Goal: Transaction & Acquisition: Purchase product/service

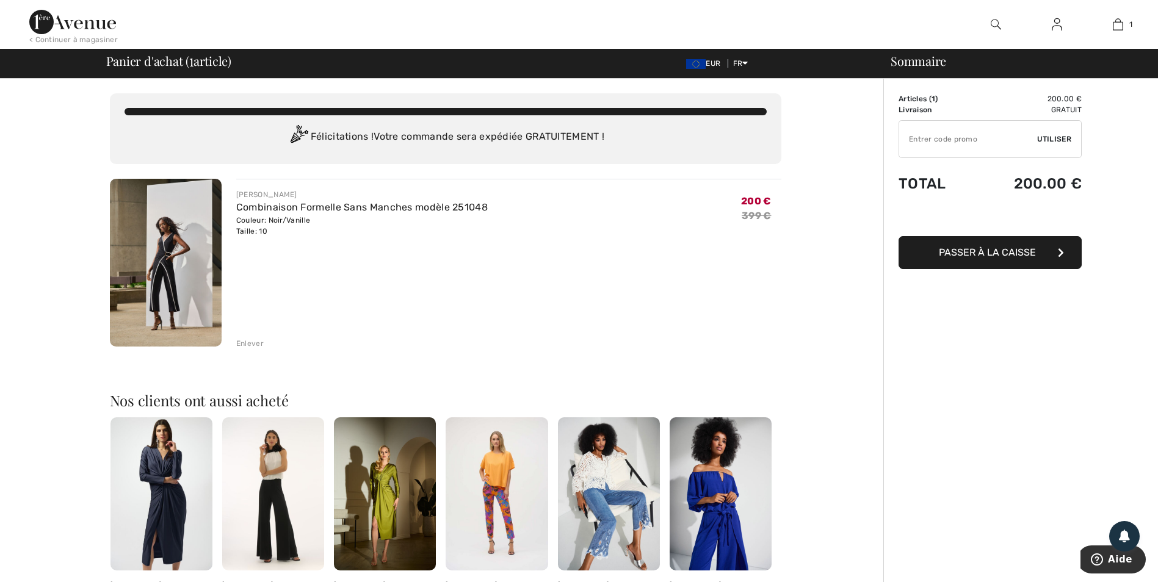
click at [164, 255] on img at bounding box center [166, 263] width 112 height 168
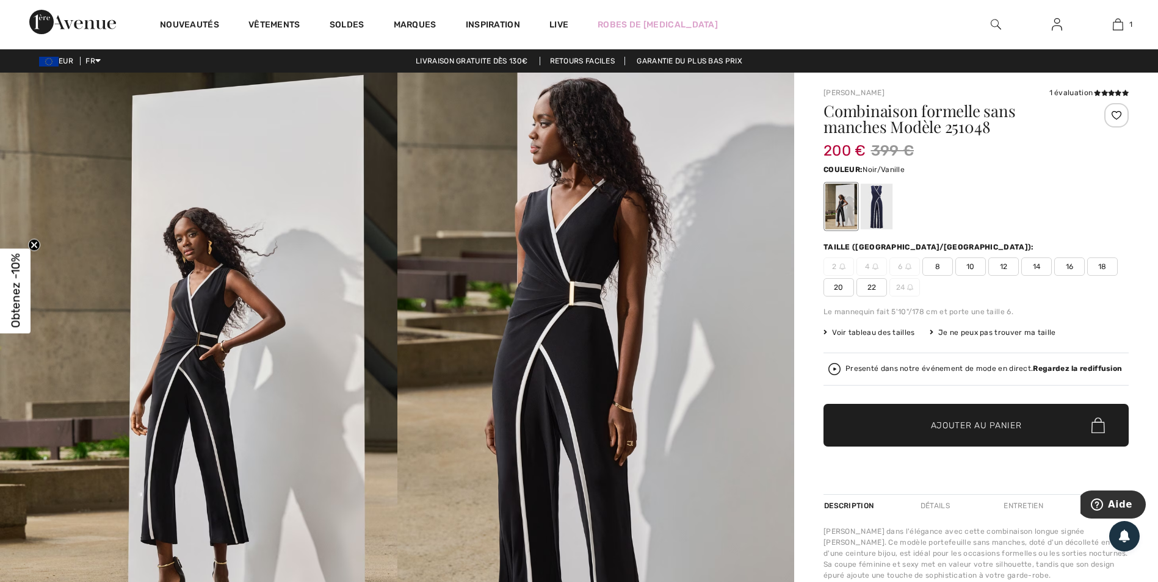
click at [1014, 228] on div at bounding box center [975, 206] width 305 height 51
click at [878, 212] on div at bounding box center [877, 207] width 32 height 46
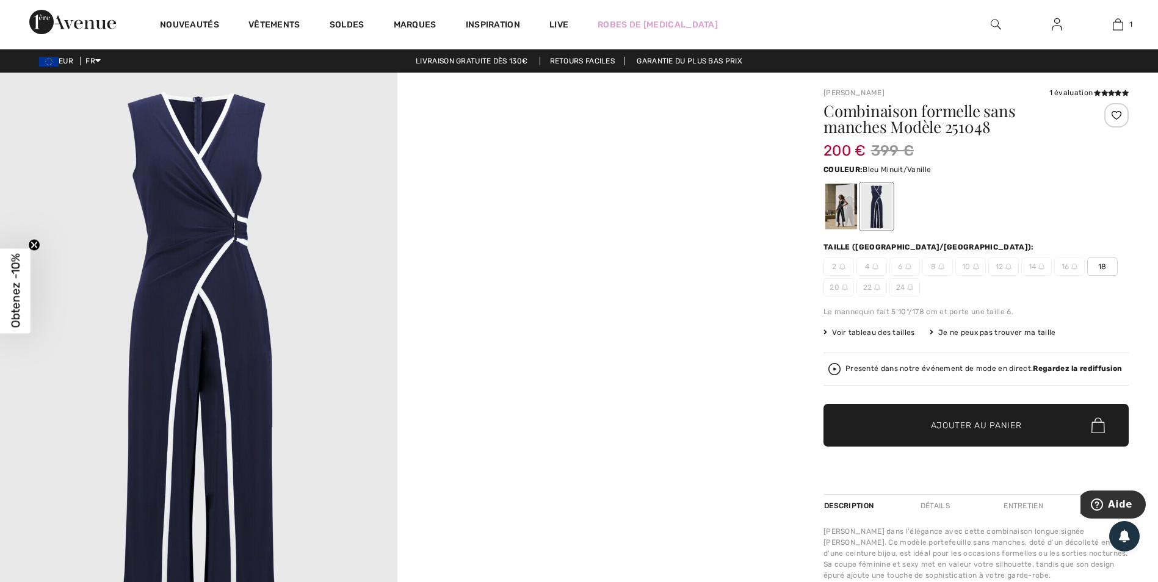
click at [966, 217] on div at bounding box center [975, 206] width 305 height 51
click at [837, 217] on div at bounding box center [841, 207] width 32 height 46
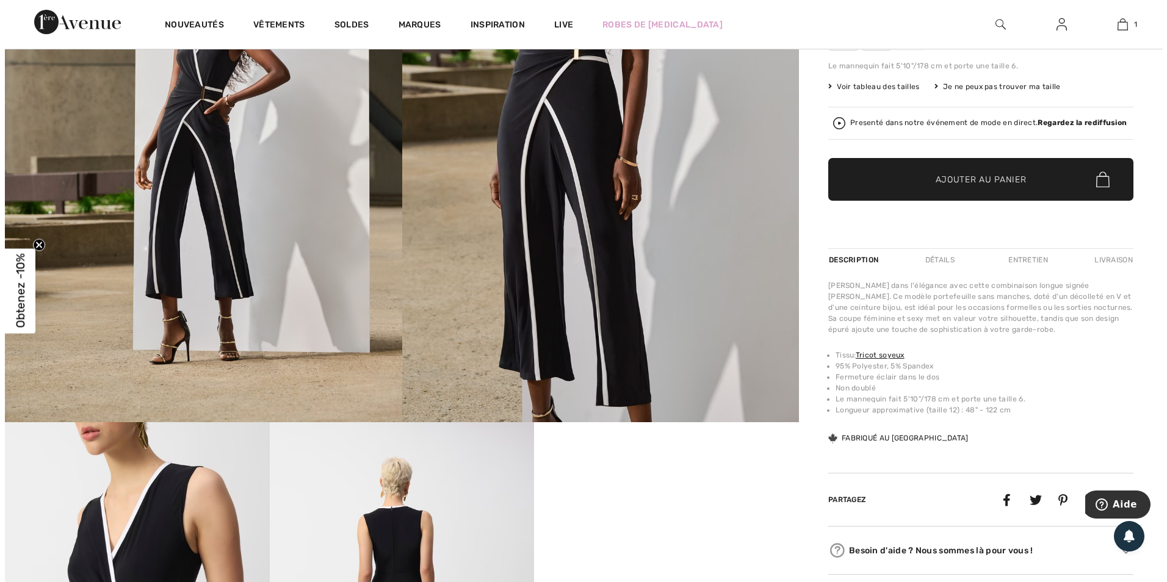
scroll to position [122, 0]
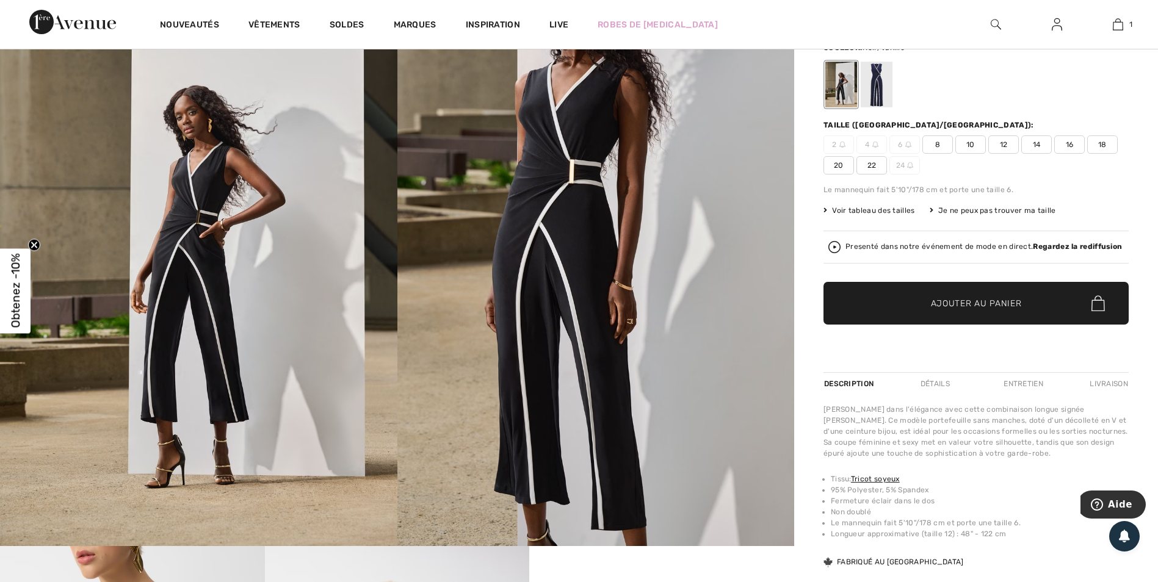
click at [992, 27] on img at bounding box center [996, 24] width 10 height 15
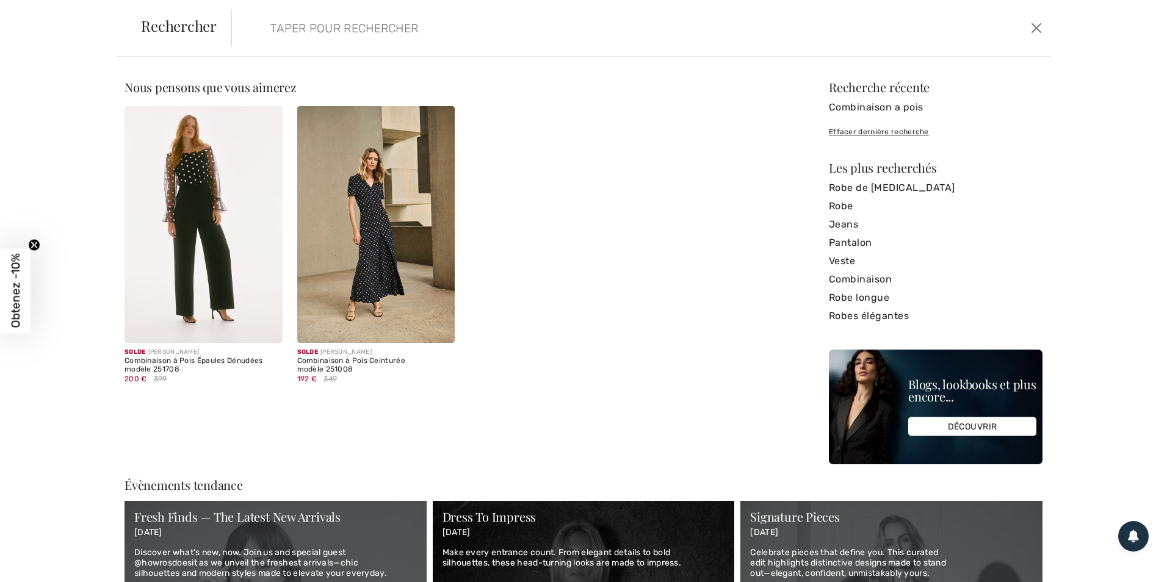
click at [382, 256] on img at bounding box center [376, 224] width 158 height 237
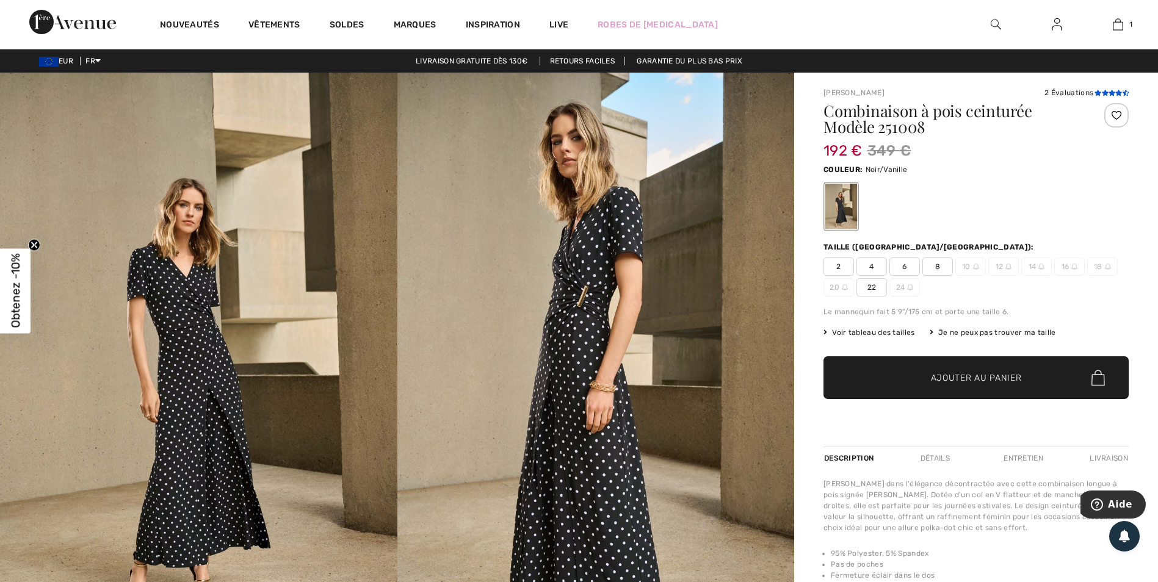
click at [1108, 91] on icon at bounding box center [1111, 93] width 7 height 6
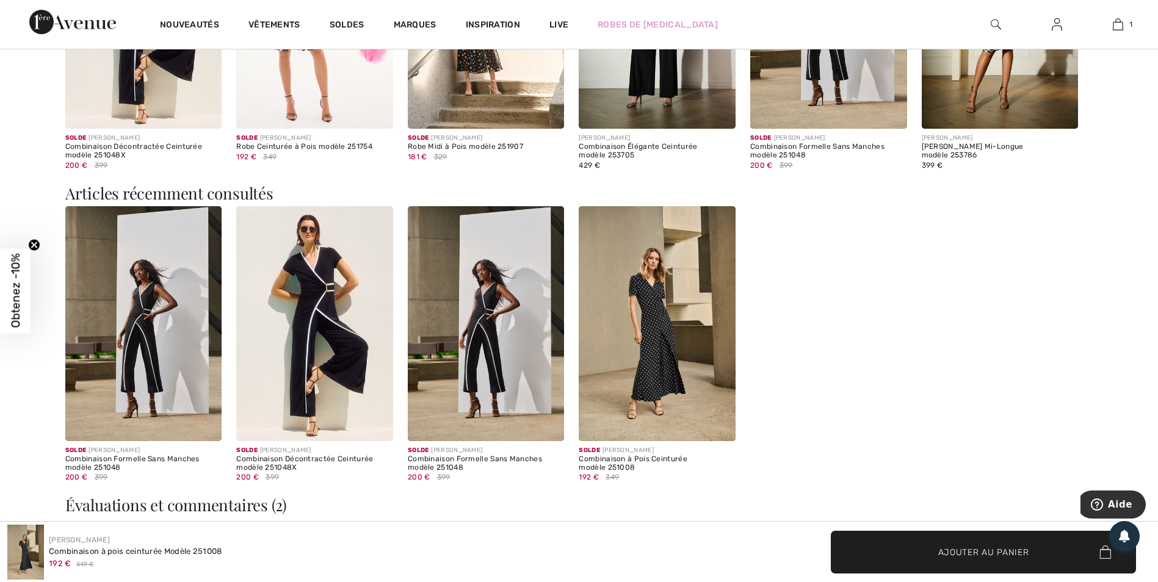
scroll to position [2345, 0]
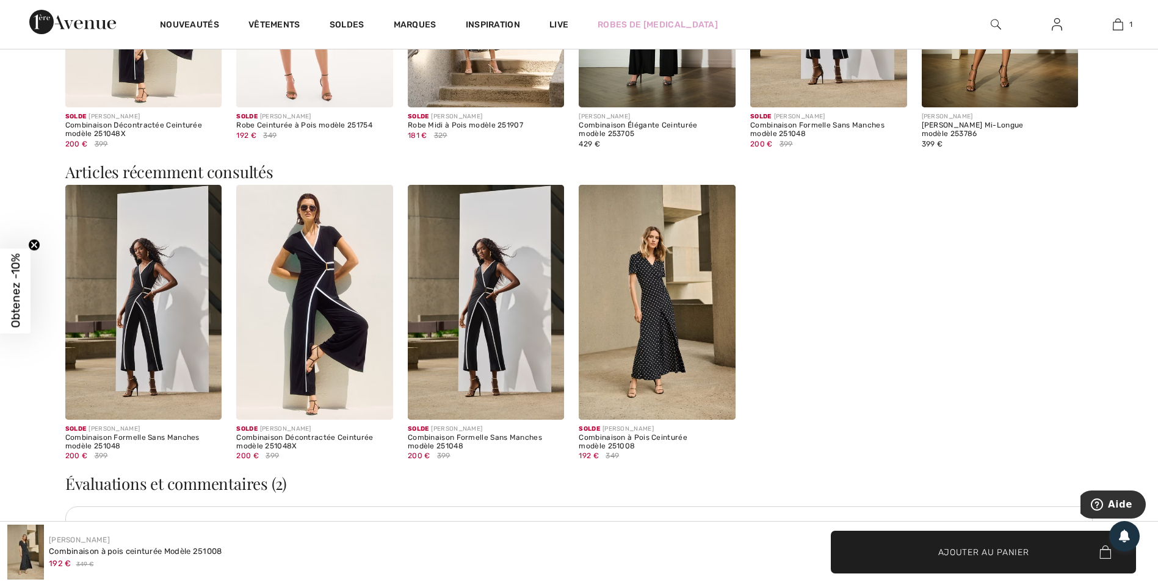
click at [314, 283] on img at bounding box center [314, 302] width 157 height 235
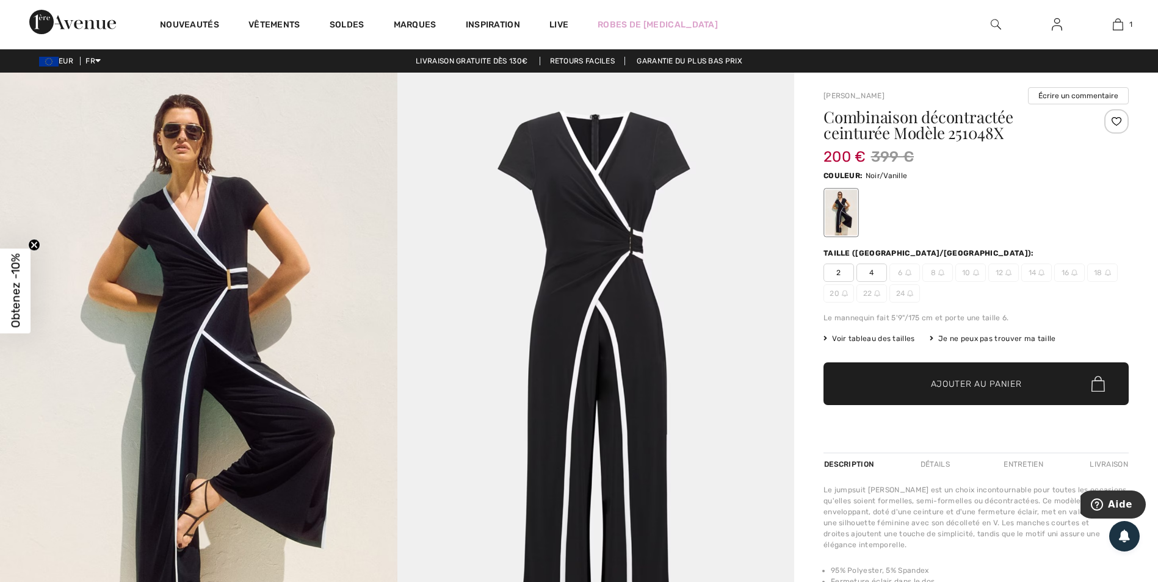
click at [971, 276] on span "10" at bounding box center [970, 273] width 31 height 18
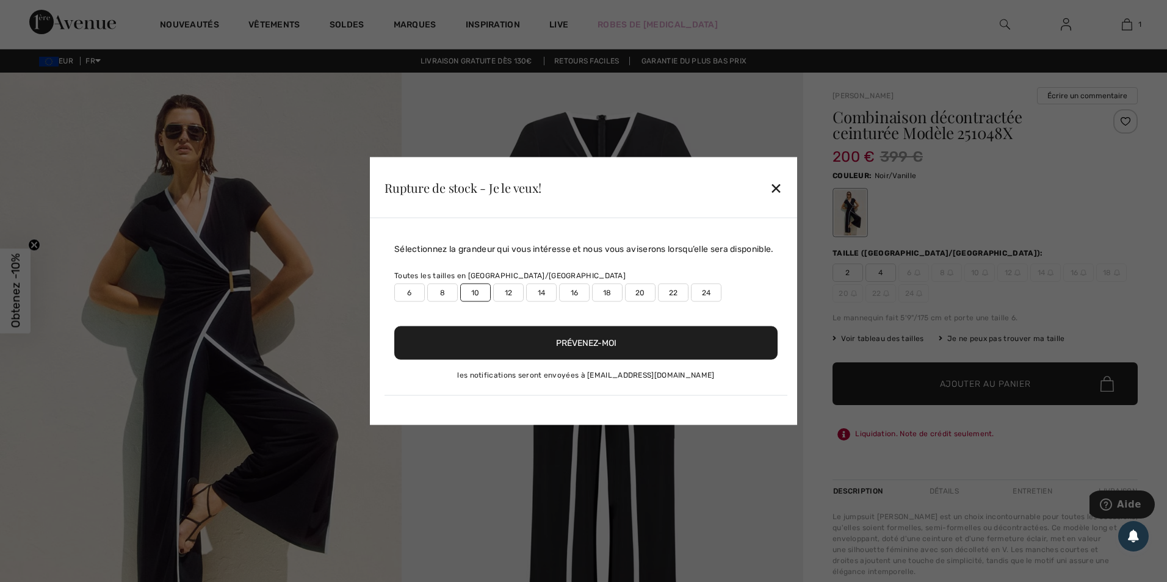
click at [579, 344] on button "Prévenez-moi" at bounding box center [585, 344] width 383 height 34
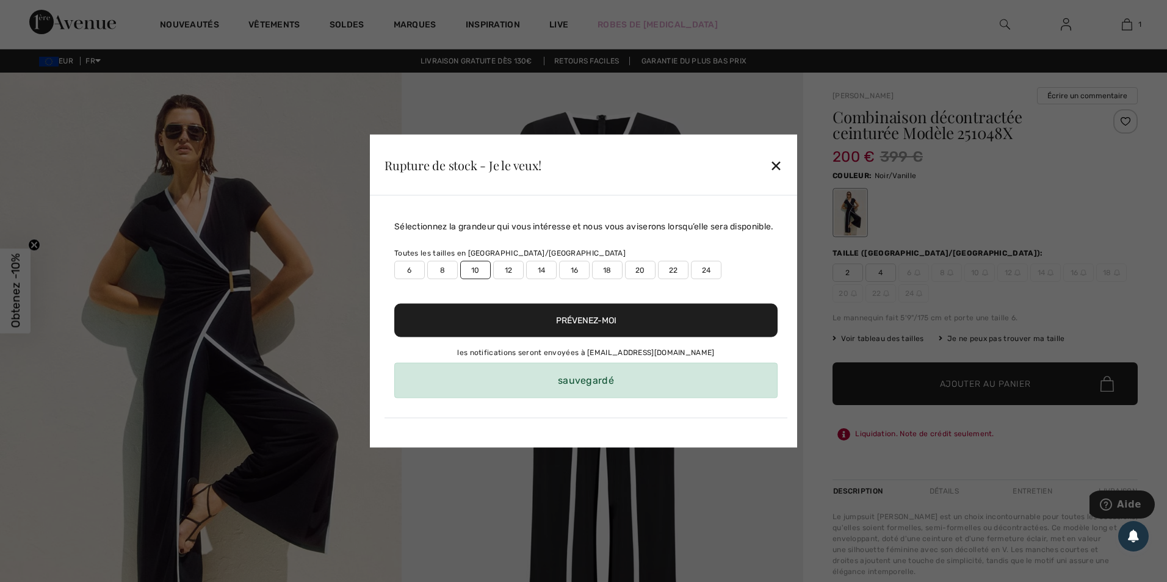
click at [572, 320] on button "Prévenez-moi" at bounding box center [585, 321] width 383 height 34
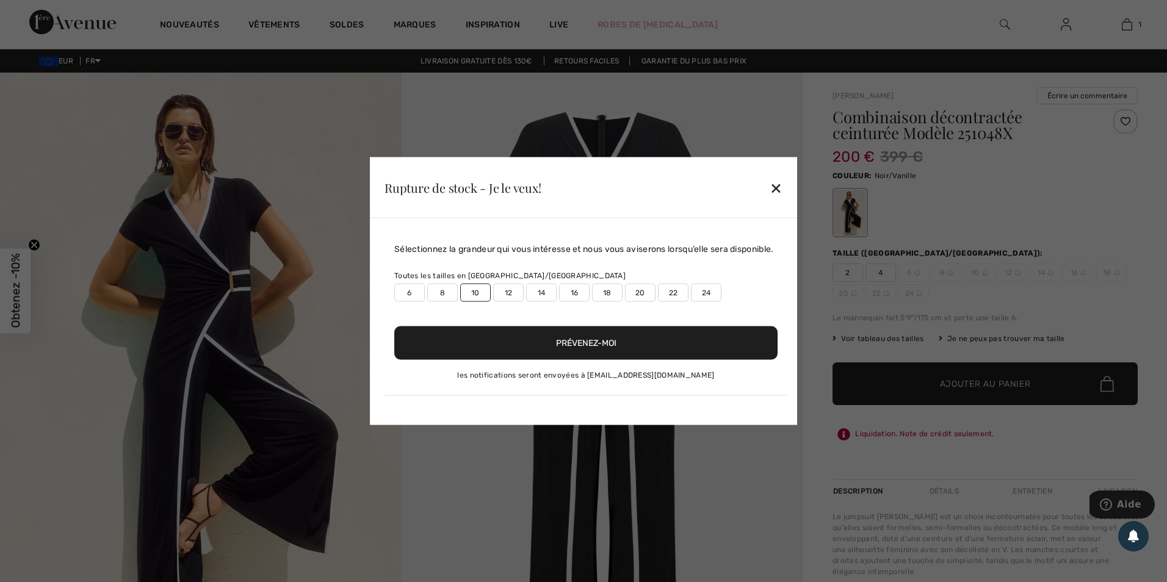
click at [779, 193] on div "✕" at bounding box center [776, 188] width 13 height 26
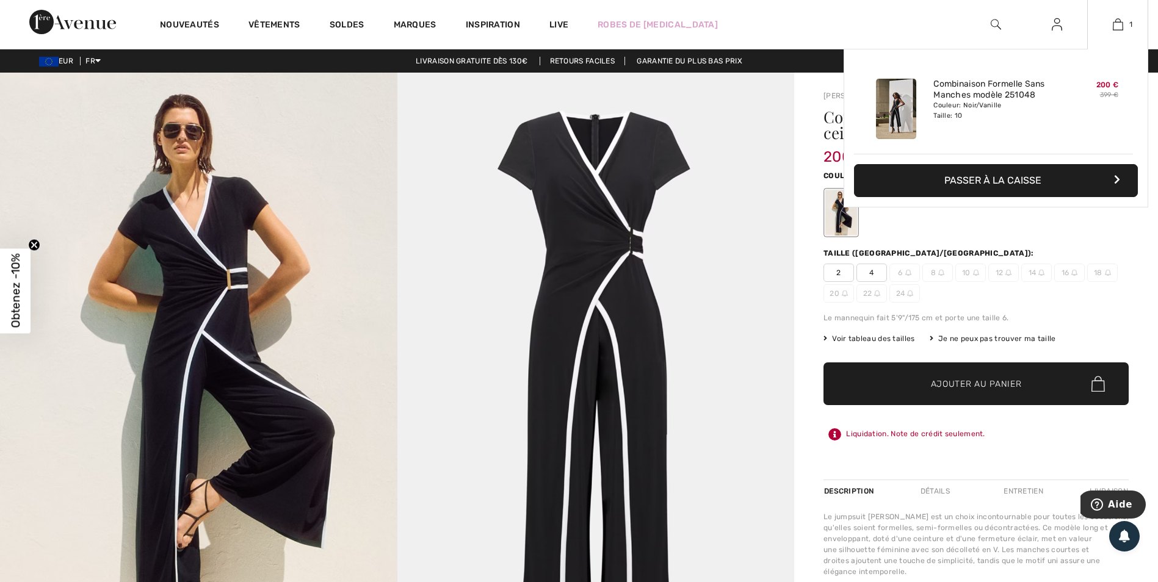
click at [891, 112] on img at bounding box center [896, 109] width 40 height 60
